Goal: Task Accomplishment & Management: Manage account settings

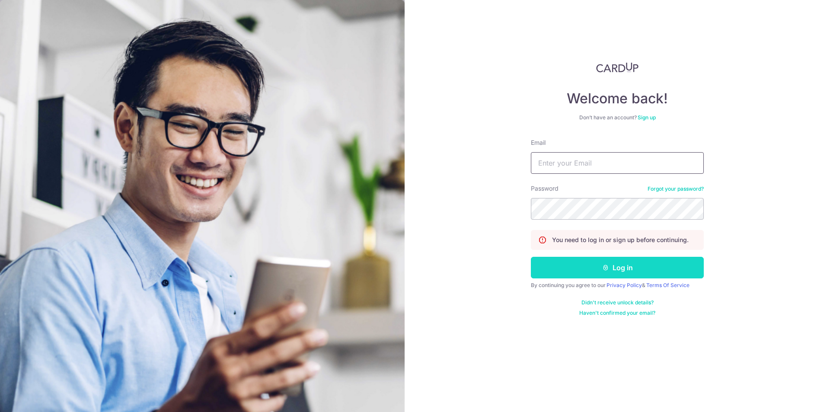
type input "imranghaffar95@gmail.com"
click at [583, 267] on button "Log in" at bounding box center [617, 268] width 173 height 22
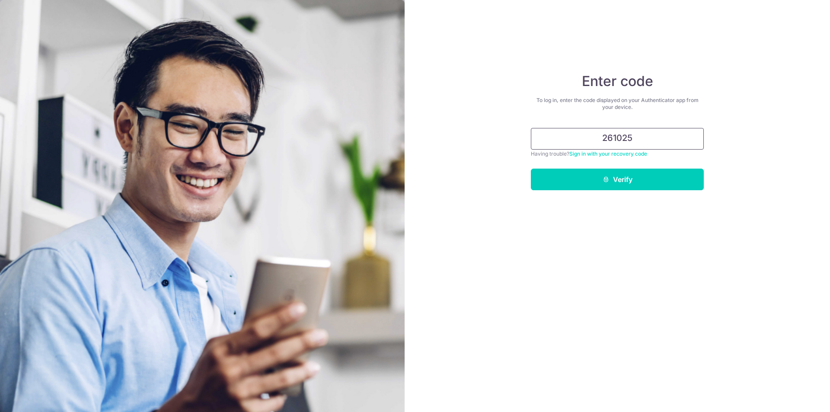
type input "261025"
click at [569, 150] on link "Sign in with your recovery code" at bounding box center [608, 153] width 78 height 6
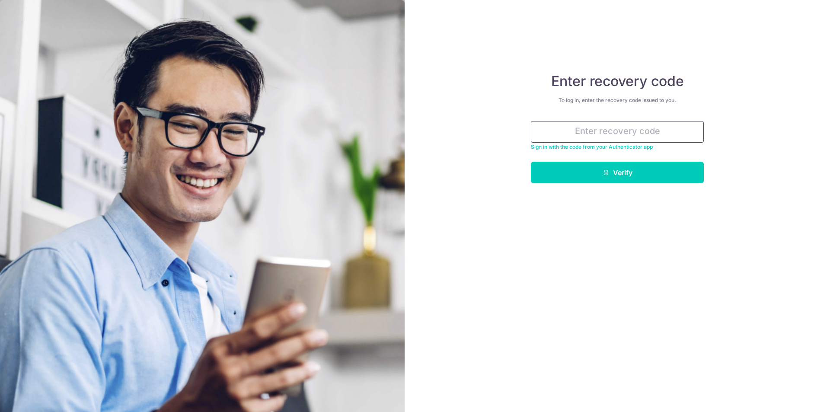
click at [613, 131] on input "text" at bounding box center [617, 132] width 173 height 22
type input "916711"
click at [680, 174] on button "Verify" at bounding box center [617, 173] width 173 height 22
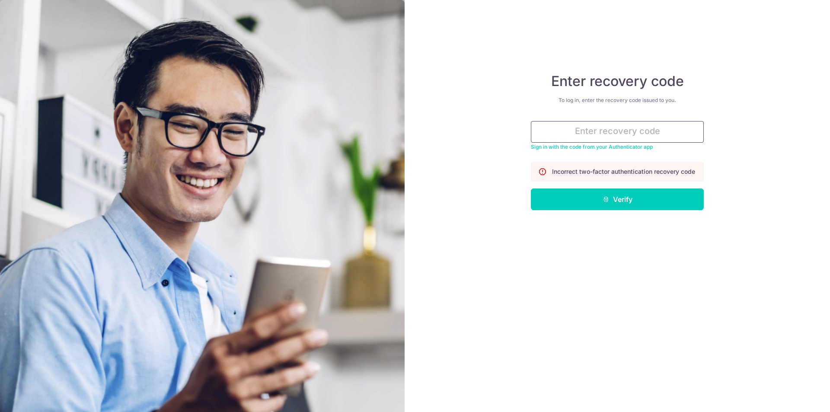
click at [607, 129] on input "text" at bounding box center [617, 132] width 173 height 22
type input "916711"
click at [622, 210] on button "Verify" at bounding box center [617, 200] width 173 height 22
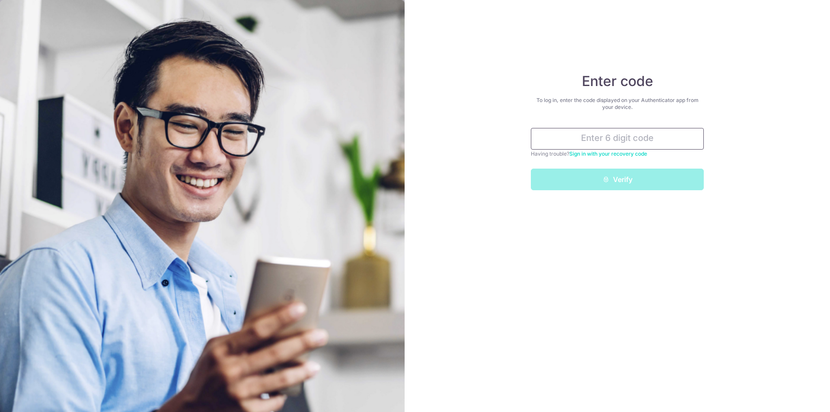
click at [595, 138] on input "text" at bounding box center [617, 139] width 173 height 22
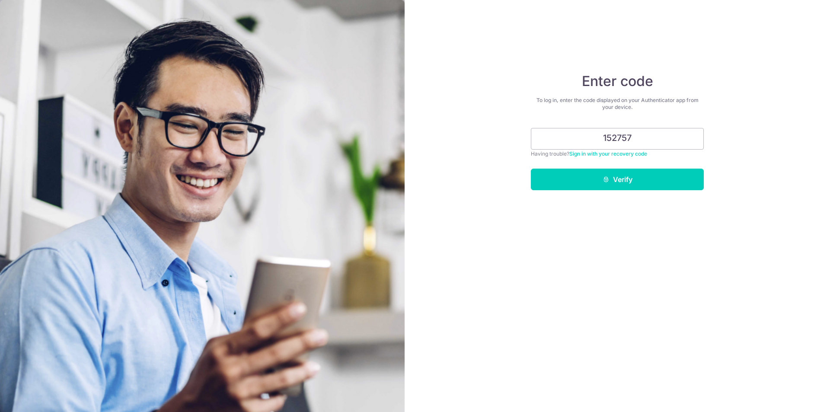
type input "152757"
click at [603, 172] on button "Verify" at bounding box center [617, 180] width 173 height 22
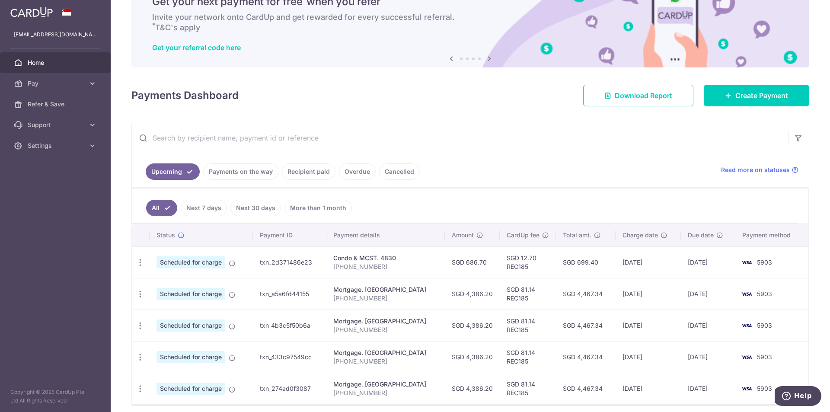
click at [402, 94] on div "Payments Dashboard Download Report Create Payment" at bounding box center [470, 93] width 678 height 25
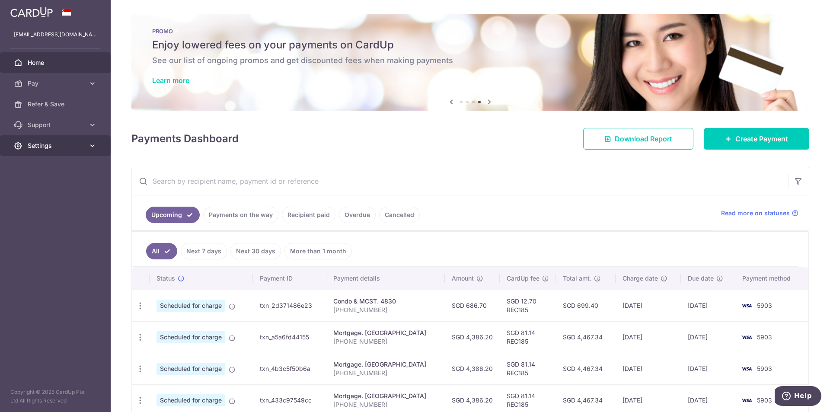
click at [97, 145] on link "Settings" at bounding box center [55, 145] width 111 height 21
